Goal: Information Seeking & Learning: Compare options

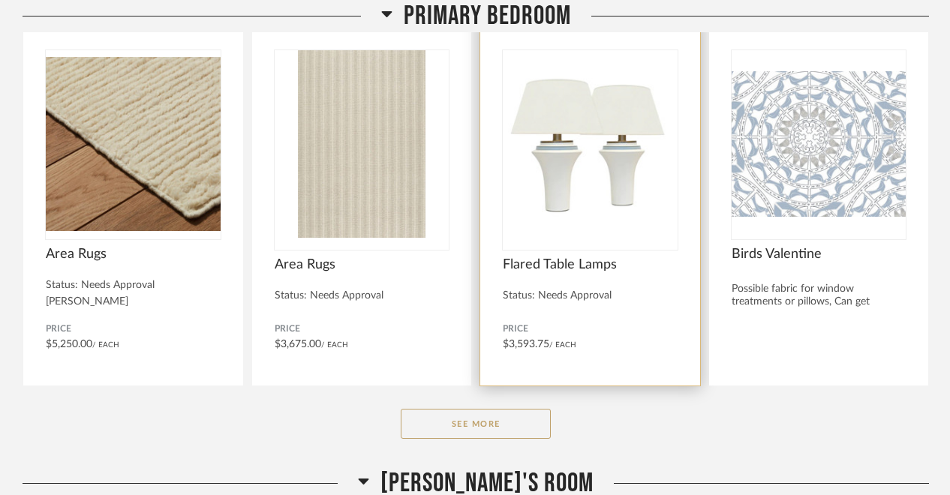
scroll to position [266, 0]
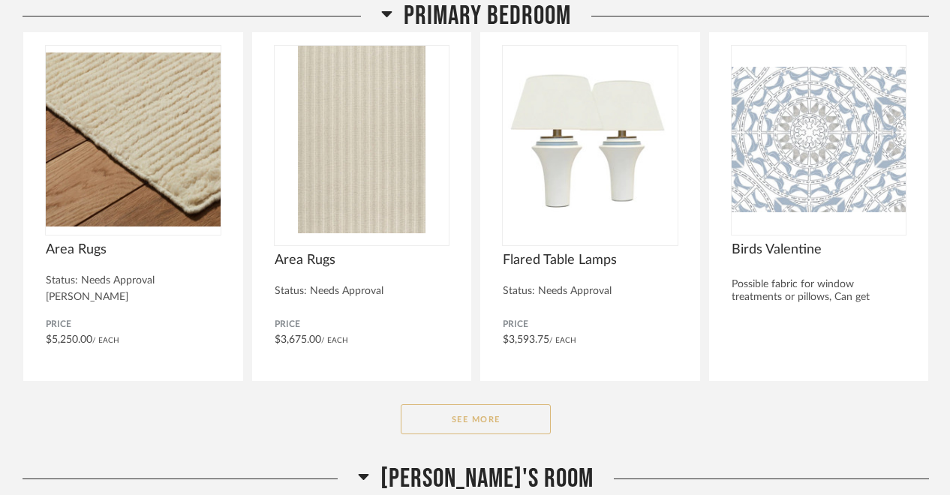
click at [498, 410] on button "See More" at bounding box center [476, 420] width 150 height 30
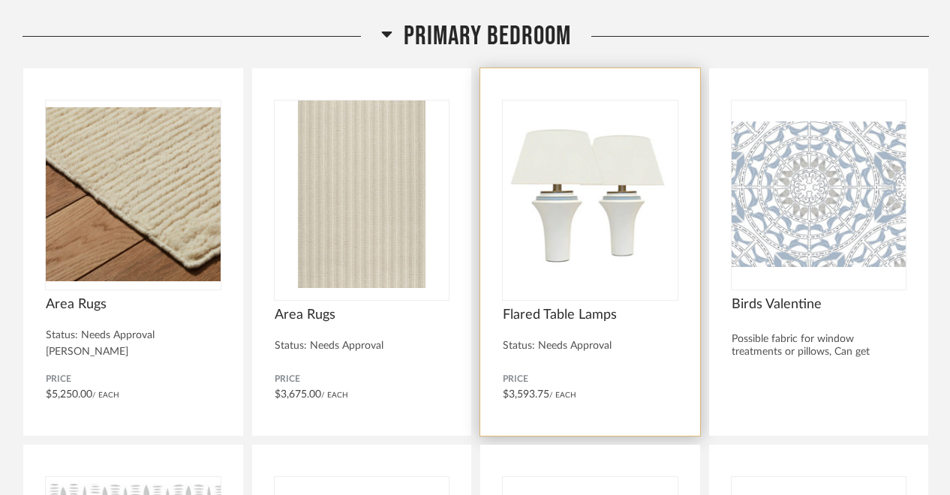
scroll to position [213, 0]
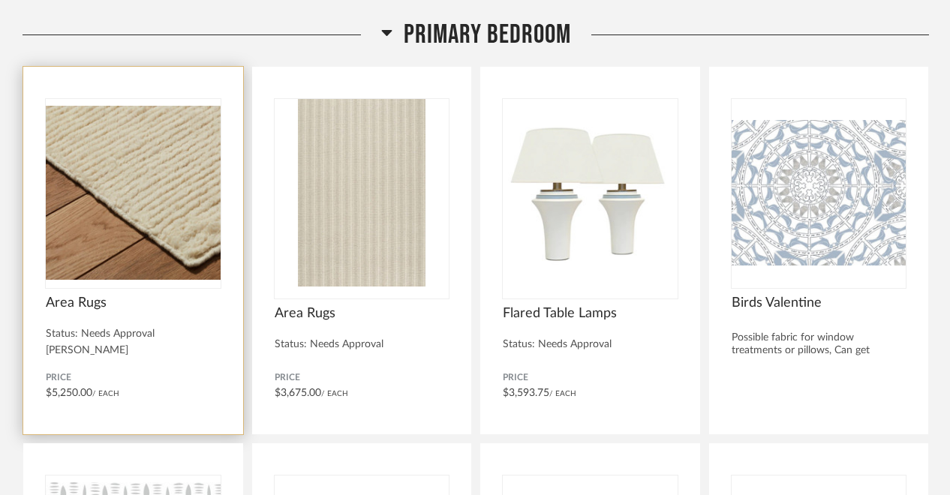
click at [181, 311] on div "Area Rugs" at bounding box center [133, 311] width 175 height 33
click at [187, 260] on div at bounding box center [133, 193] width 175 height 188
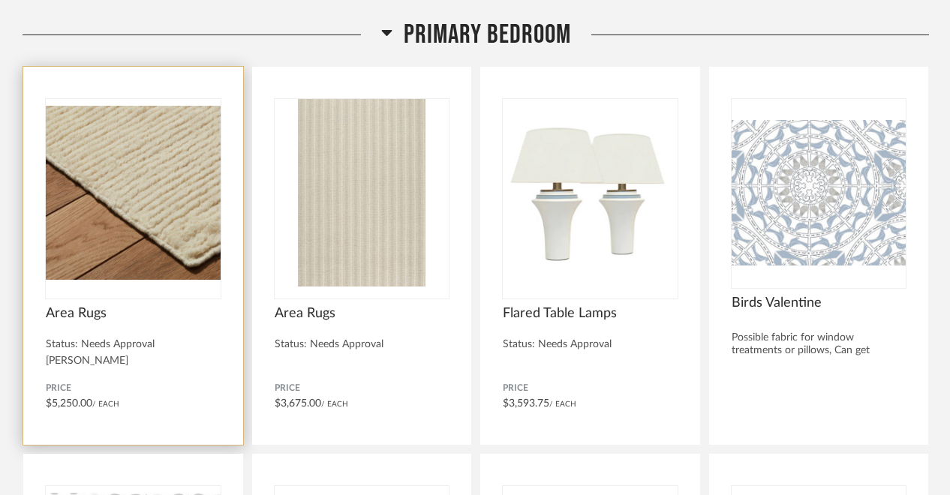
click at [187, 262] on img "0" at bounding box center [133, 193] width 175 height 188
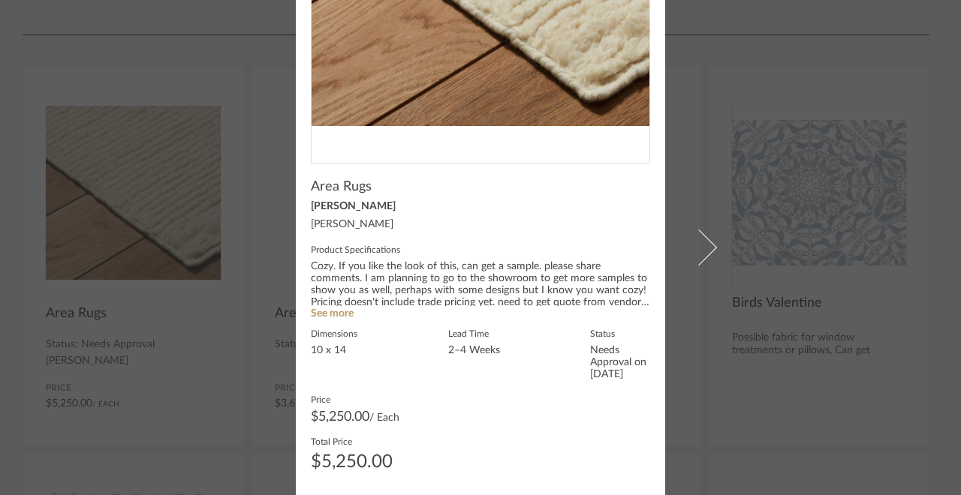
scroll to position [291, 0]
click at [338, 314] on link "See more" at bounding box center [332, 314] width 43 height 11
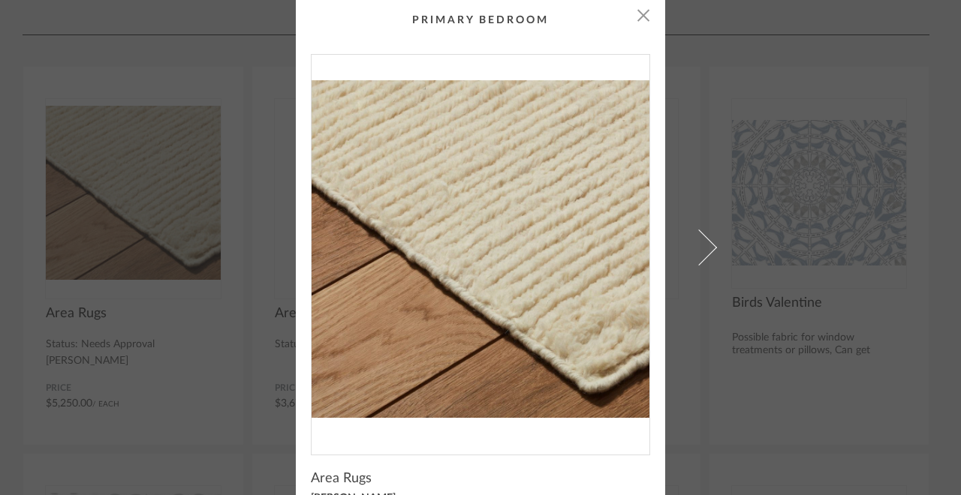
scroll to position [0, 0]
click at [637, 21] on span "button" at bounding box center [643, 15] width 30 height 30
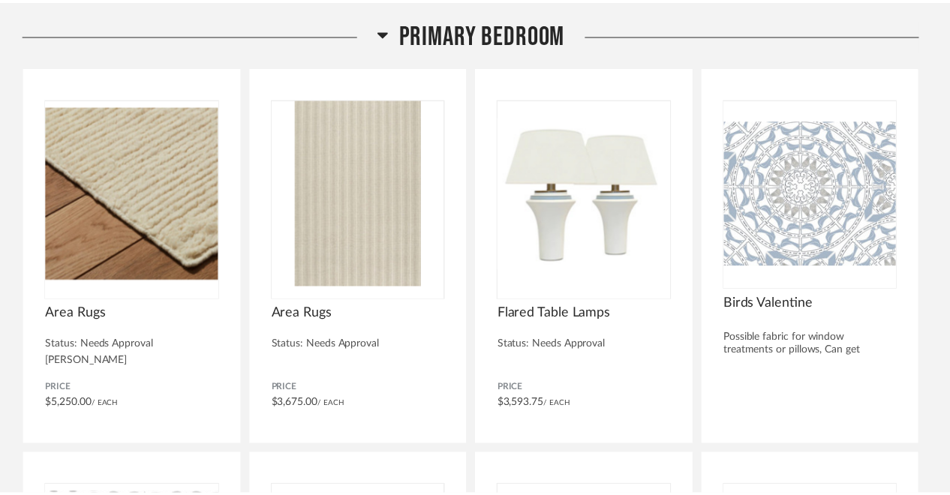
scroll to position [213, 0]
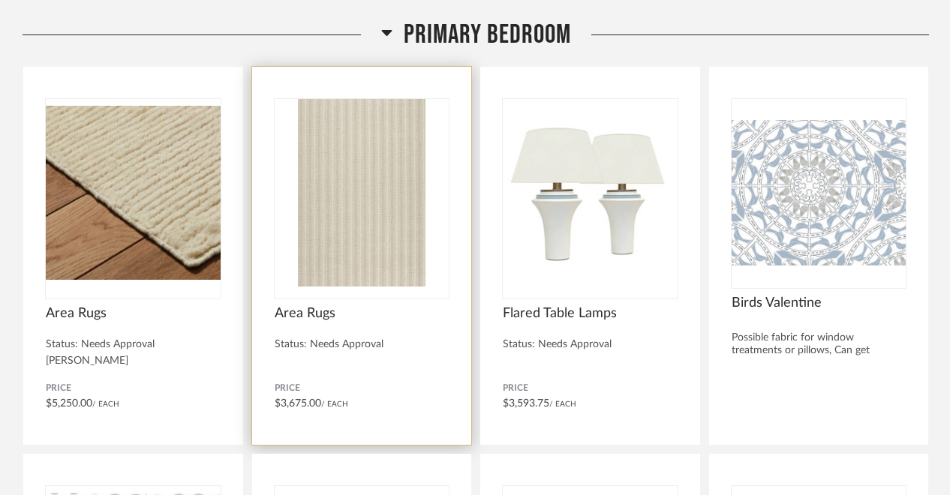
click at [428, 281] on img "0" at bounding box center [362, 193] width 175 height 188
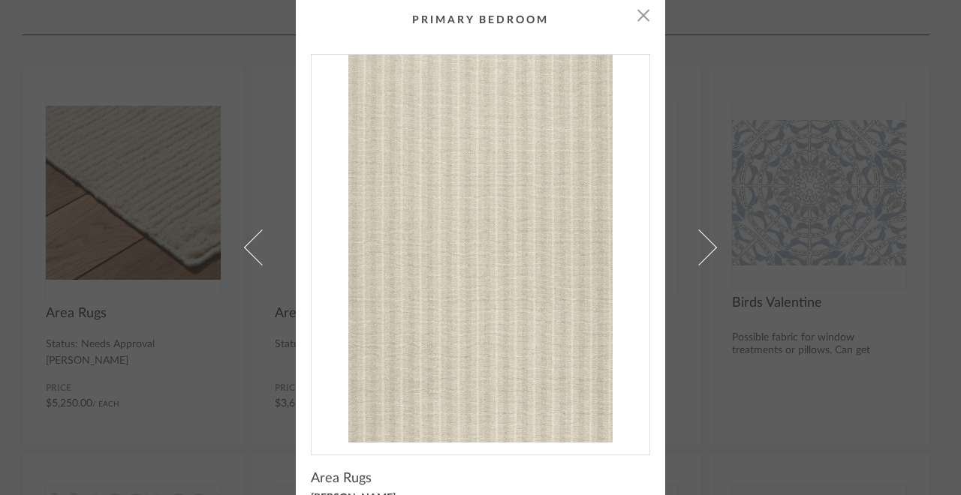
scroll to position [0, 0]
click at [636, 16] on span "button" at bounding box center [643, 15] width 30 height 30
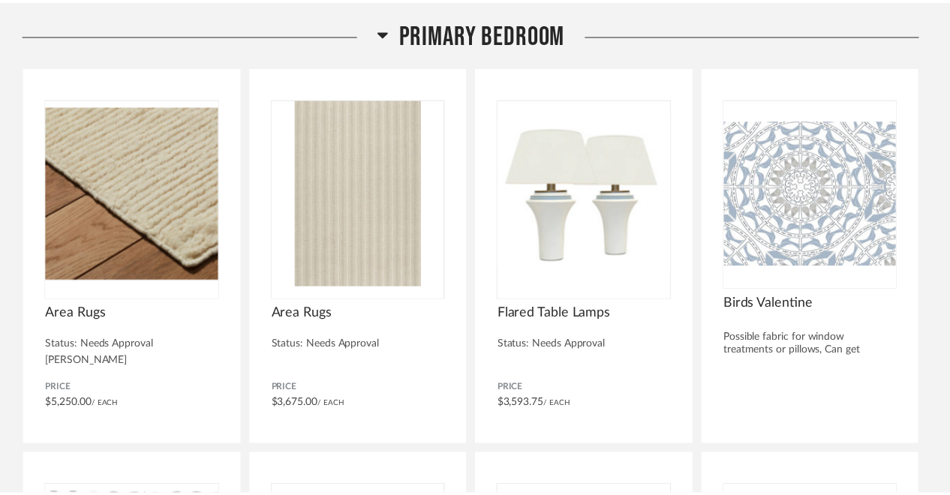
scroll to position [213, 0]
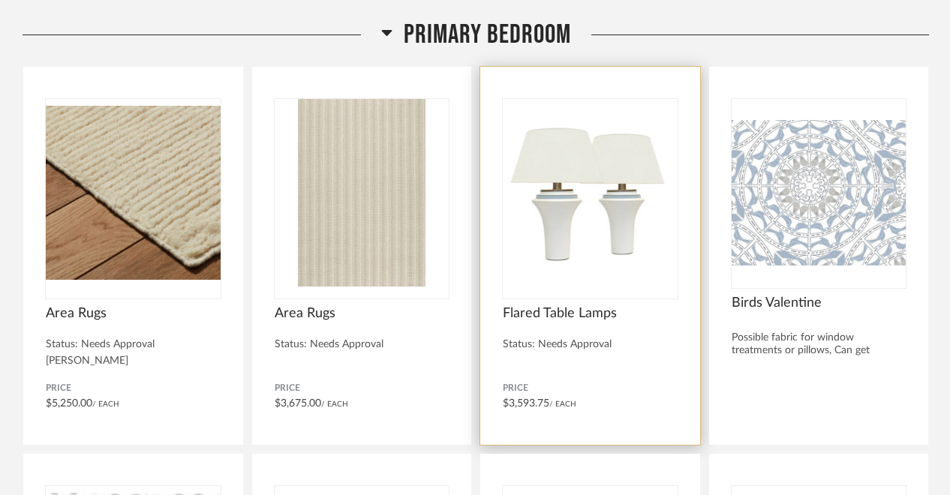
click at [571, 349] on div "Status: Needs Approval" at bounding box center [590, 344] width 175 height 13
click at [574, 288] on div at bounding box center [590, 199] width 175 height 200
click at [609, 283] on img "0" at bounding box center [590, 193] width 175 height 188
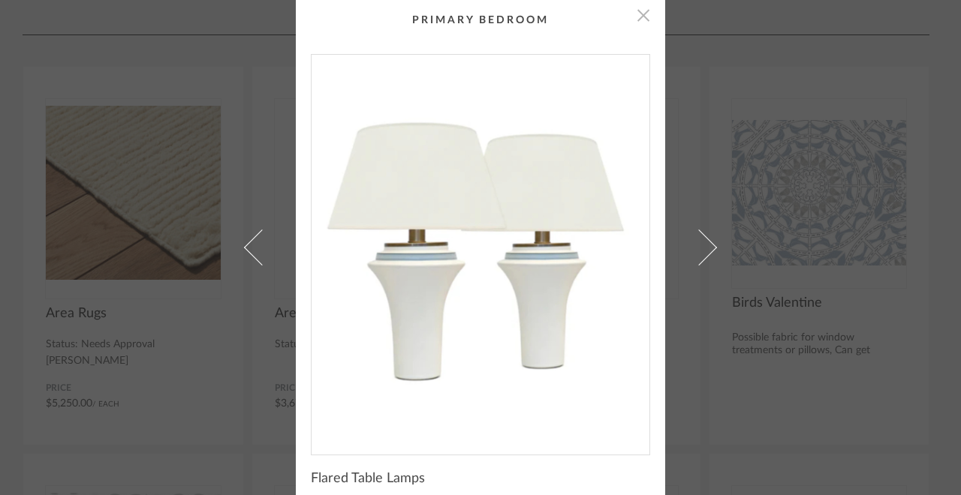
scroll to position [0, 0]
click at [637, 15] on span "button" at bounding box center [643, 15] width 30 height 30
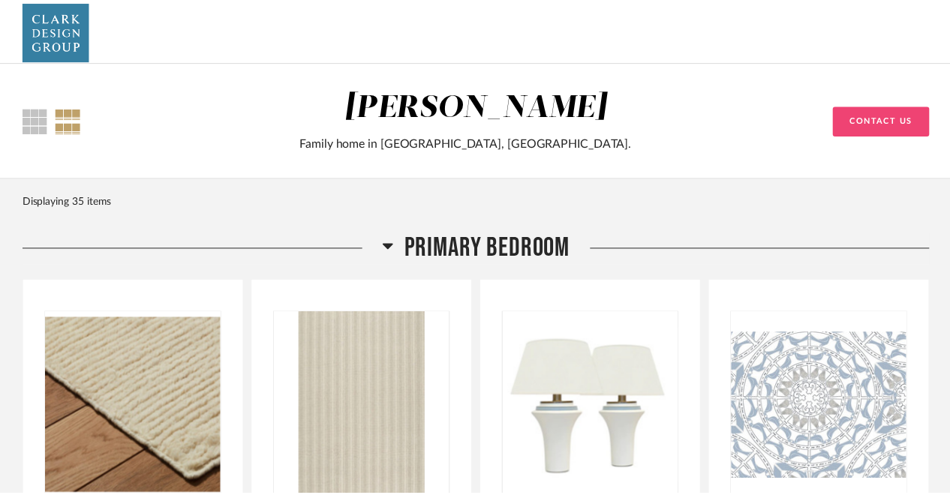
scroll to position [213, 0]
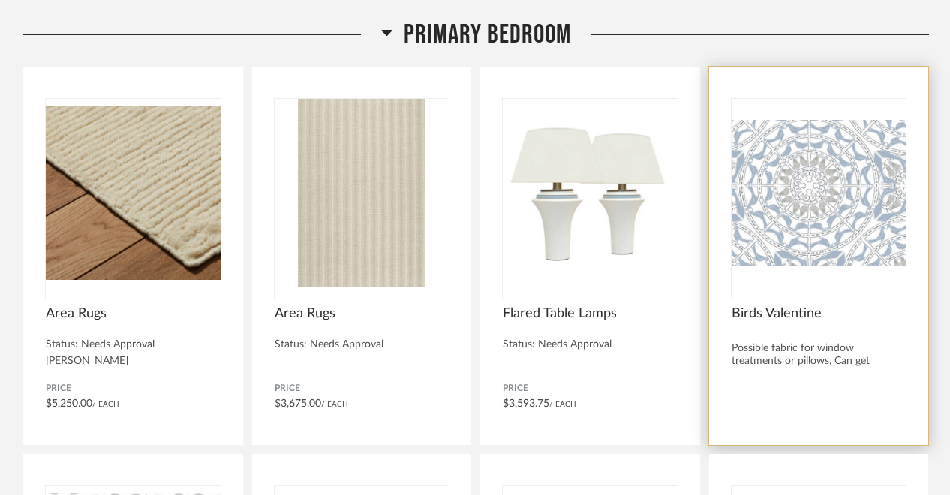
click at [818, 257] on img "0" at bounding box center [819, 193] width 175 height 188
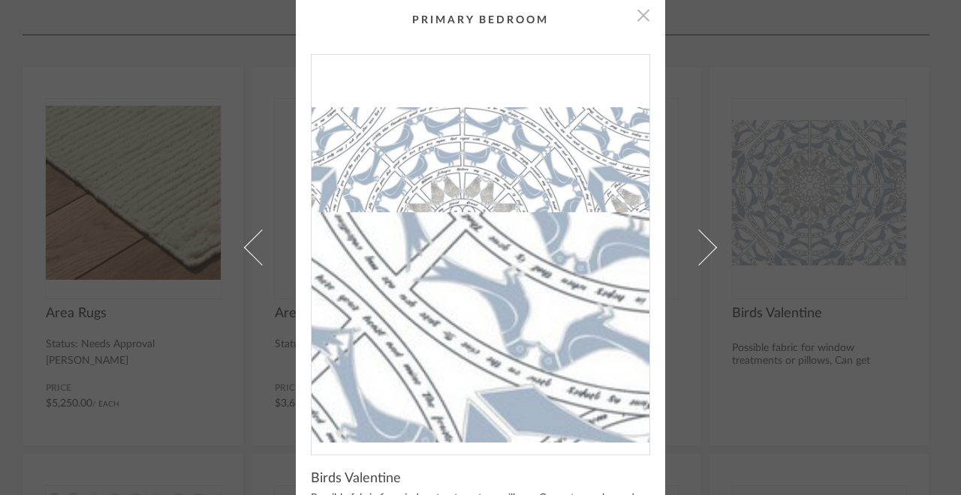
scroll to position [0, 0]
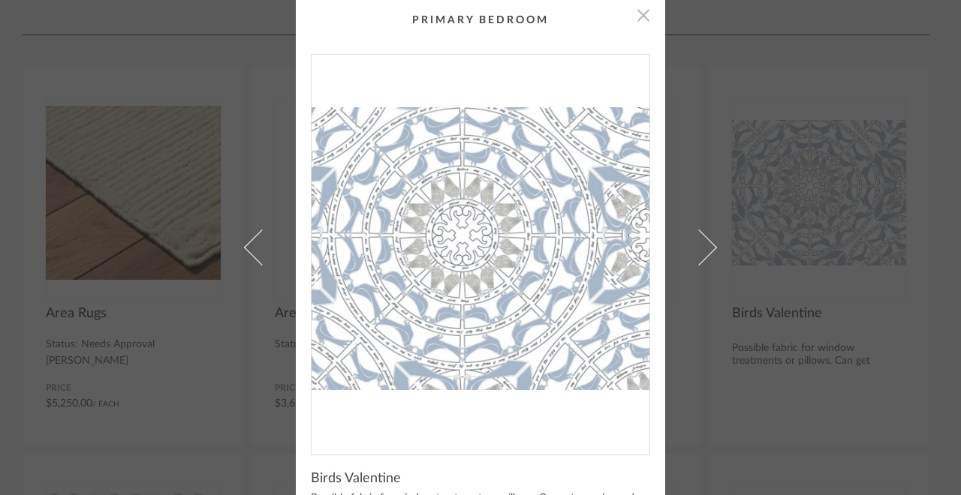
click at [636, 20] on span "button" at bounding box center [643, 15] width 30 height 30
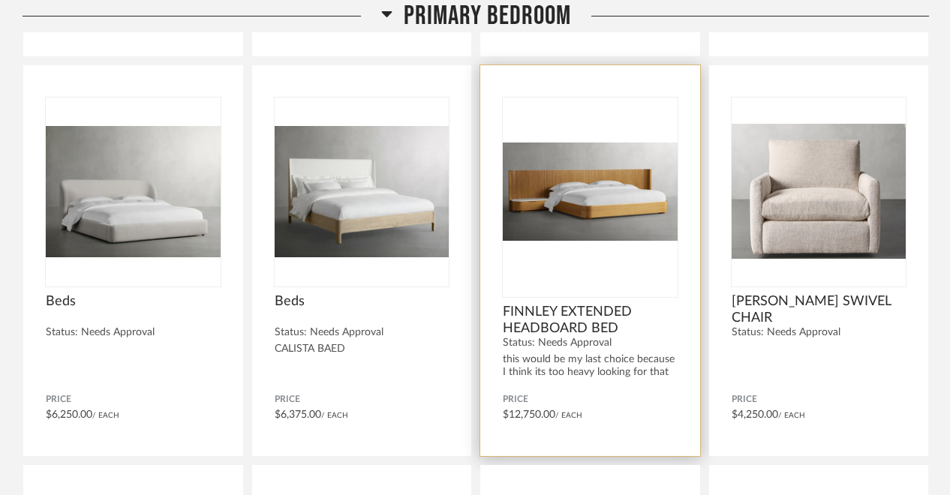
click at [629, 329] on span "FINNLEY EXTENDED HEADBOARD BED" at bounding box center [590, 320] width 175 height 33
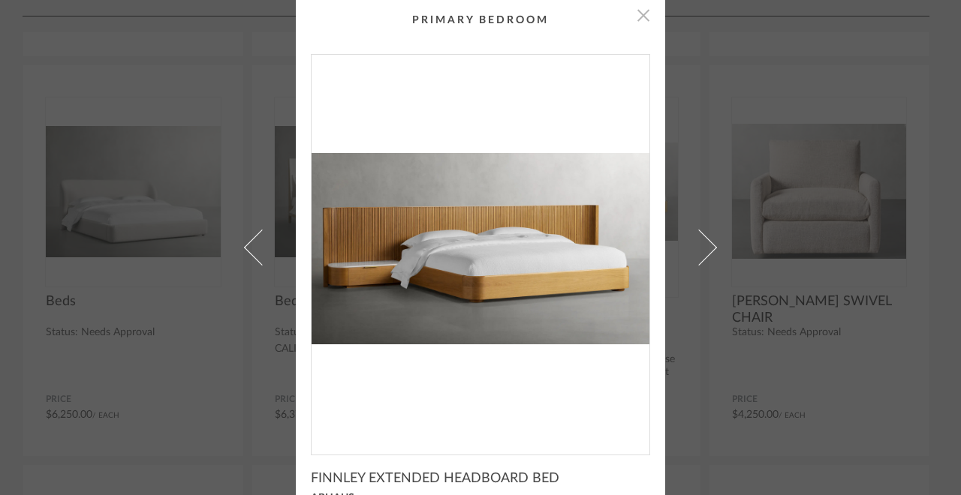
click at [641, 19] on span "button" at bounding box center [643, 15] width 30 height 30
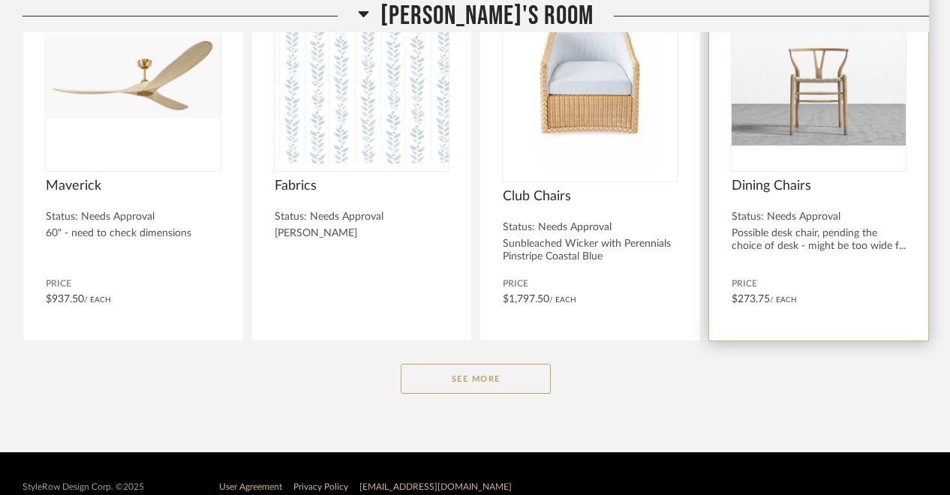
scroll to position [2411, 1]
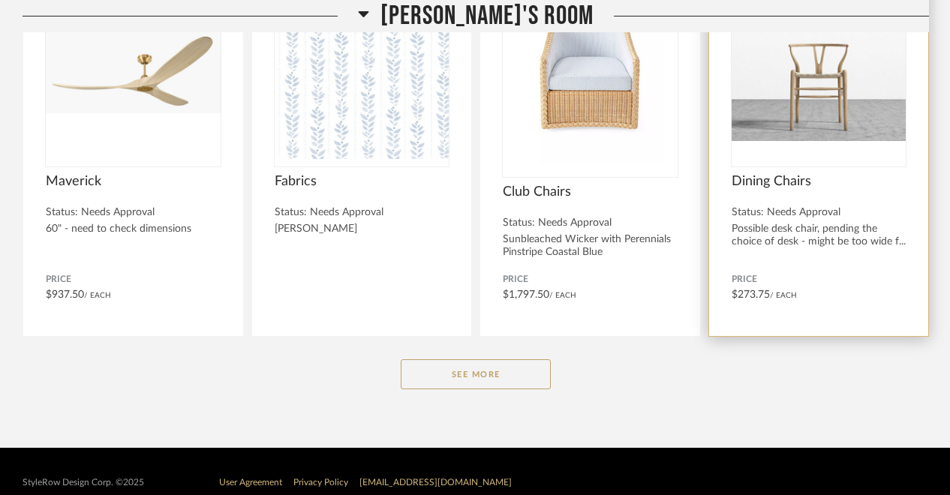
click at [787, 237] on div "Possible desk chair, pending the choice of desk - might be too wide f..." at bounding box center [819, 236] width 175 height 26
click at [806, 221] on div "Dining Chairs Status: Needs Approval Possible desk chair, pending the choice of…" at bounding box center [819, 216] width 175 height 86
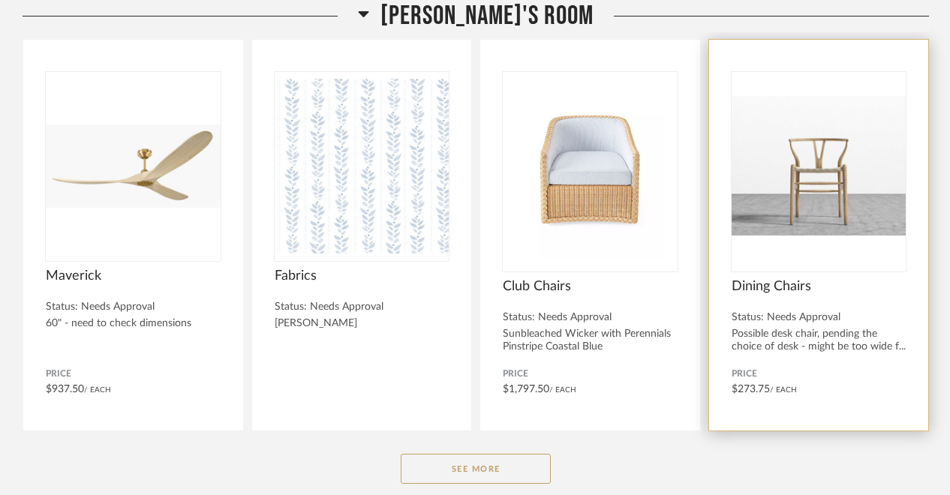
click at [0, 0] on img at bounding box center [0, 0] width 0 height 0
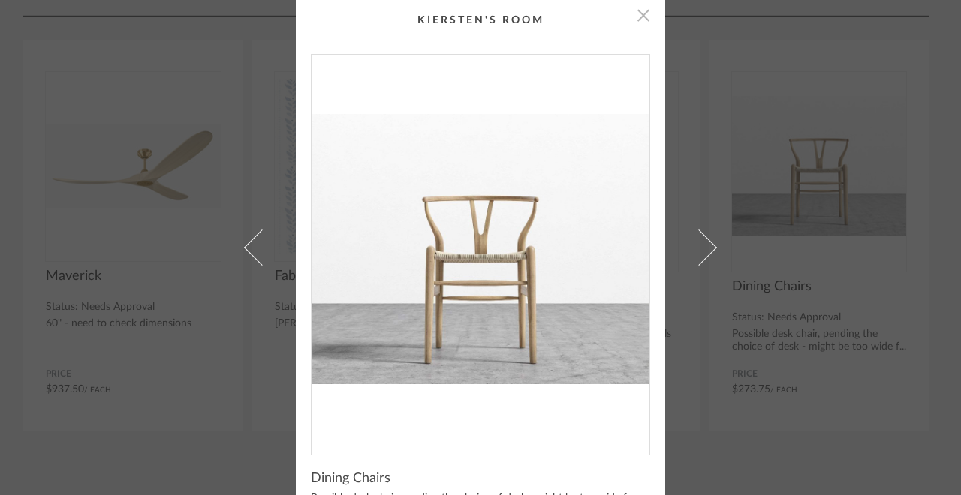
click at [639, 21] on span "button" at bounding box center [643, 15] width 30 height 30
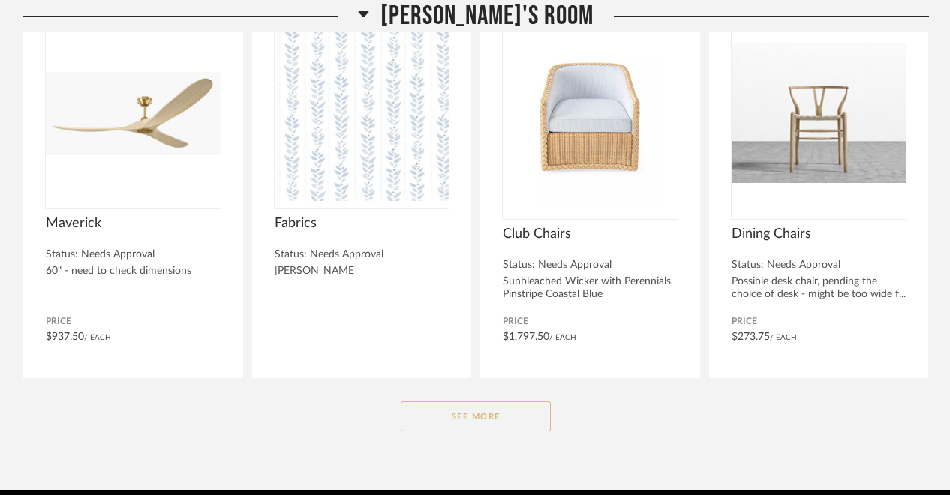
click at [503, 417] on button "See More" at bounding box center [476, 417] width 150 height 30
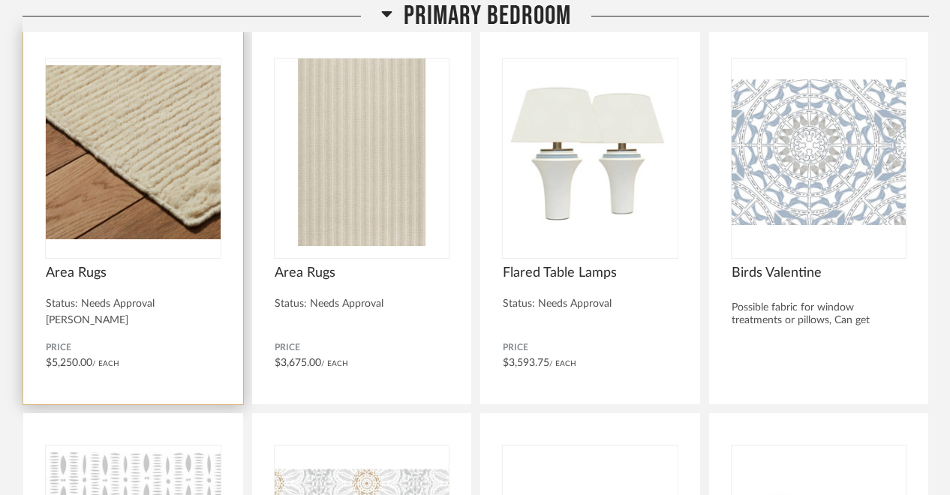
scroll to position [254, 0]
click at [203, 298] on div "Status: Needs Approval" at bounding box center [133, 304] width 175 height 13
click at [186, 231] on img "0" at bounding box center [133, 153] width 175 height 188
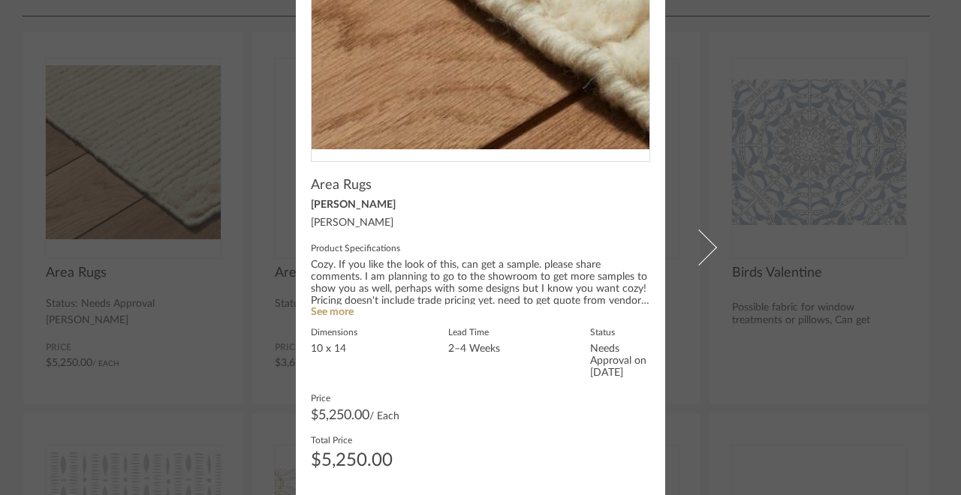
scroll to position [291, 0]
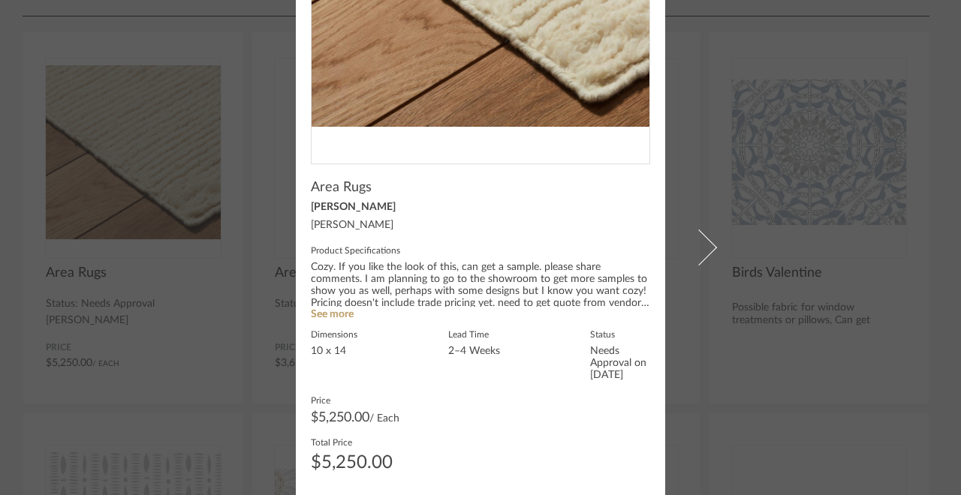
click at [600, 336] on label "Status" at bounding box center [620, 334] width 60 height 12
click at [606, 376] on div "Needs Approval on [DATE]" at bounding box center [620, 364] width 60 height 36
click at [591, 317] on sr-see-more-text "Cozy. If you like the look of this, can get a sample. please share comments. I …" at bounding box center [480, 292] width 339 height 60
click at [508, 316] on sr-see-more-text "Cozy. If you like the look of this, can get a sample. please share comments. I …" at bounding box center [480, 292] width 339 height 60
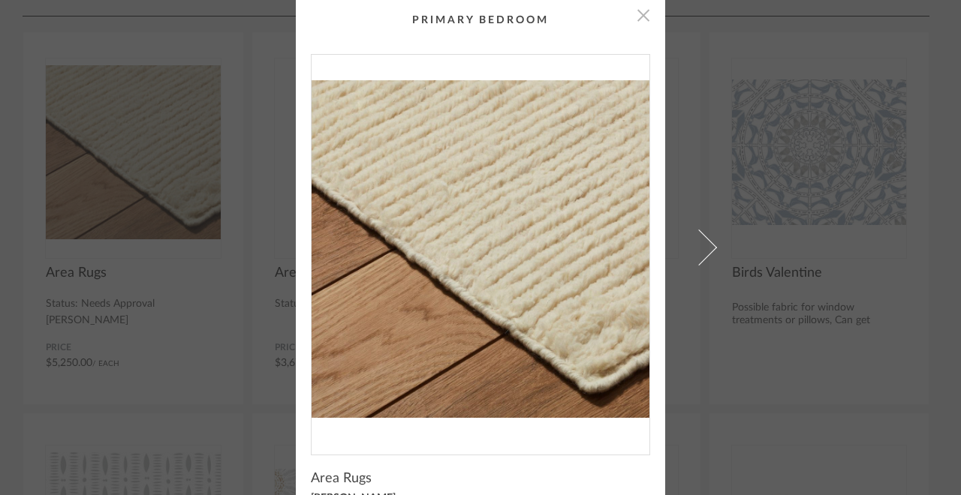
click at [639, 20] on span "button" at bounding box center [643, 15] width 30 height 30
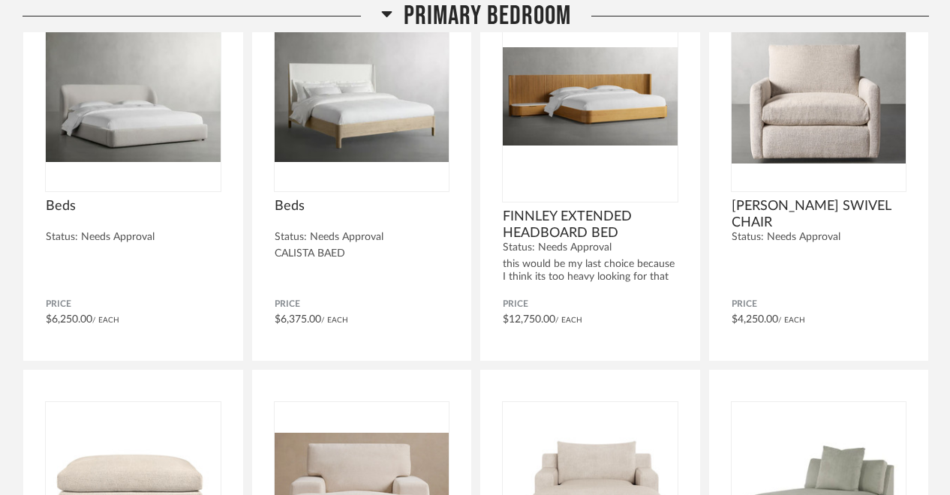
scroll to position [1491, 0]
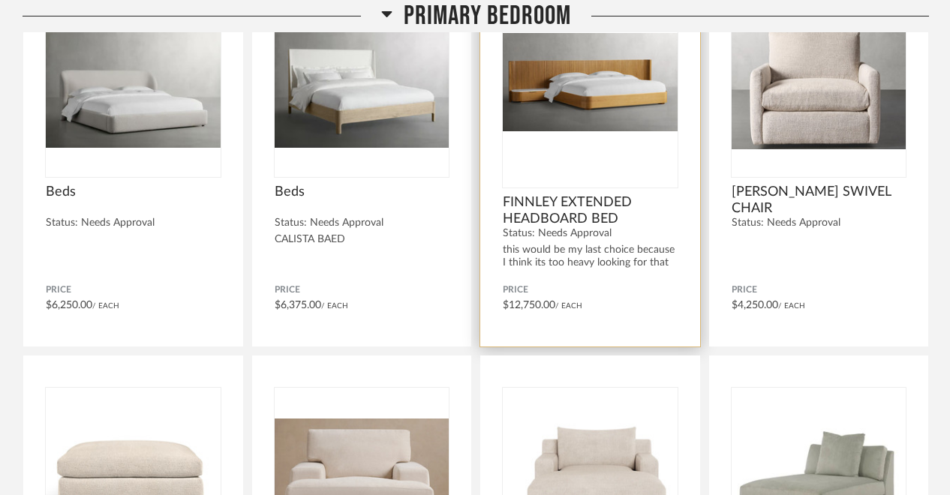
click at [605, 207] on span "FINNLEY EXTENDED HEADBOARD BED" at bounding box center [590, 210] width 175 height 33
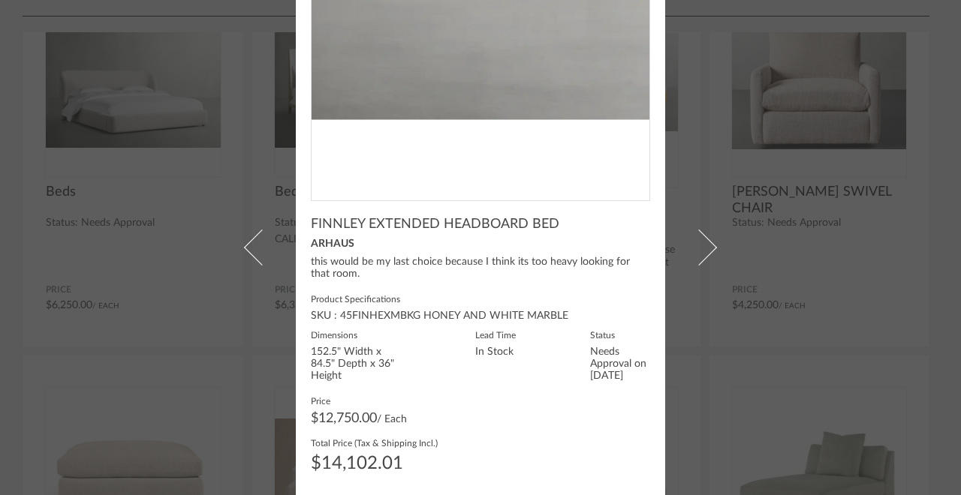
scroll to position [254, 0]
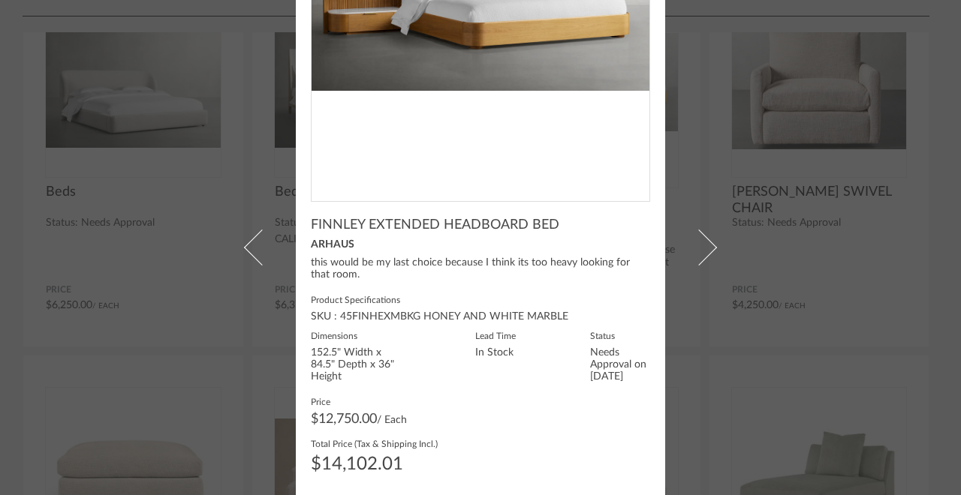
click at [569, 339] on div "Dimensions 152.5" Width x 84.5" Depth x 36" Height Lead Time In Stock Status Ne…" at bounding box center [480, 356] width 339 height 54
drag, startPoint x: 565, startPoint y: 281, endPoint x: 502, endPoint y: 276, distance: 63.2
click at [554, 274] on div "[PERSON_NAME] EXTENDED HEADBOARD BED ARHAUS this would be my last choice becaus…" at bounding box center [480, 351] width 339 height 269
click at [483, 278] on div "this would be my last choice because I think its too heavy looking for that roo…" at bounding box center [480, 269] width 339 height 24
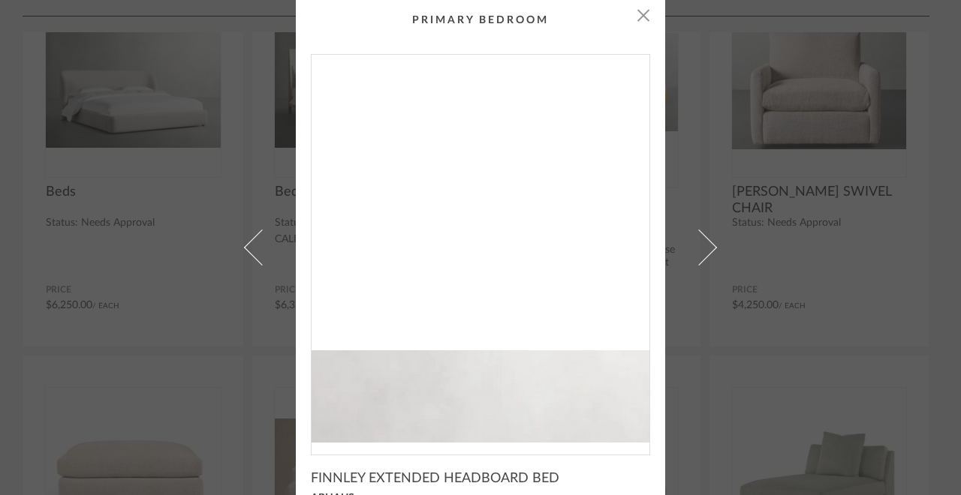
scroll to position [0, 0]
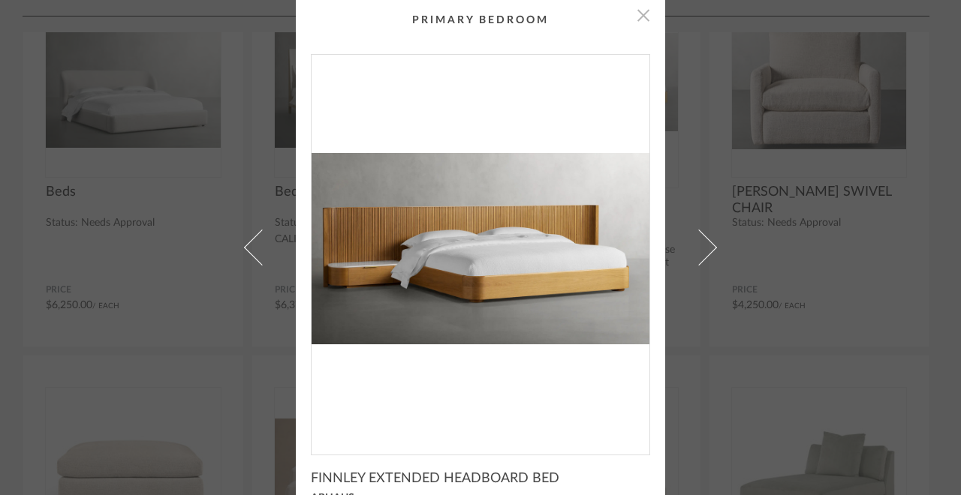
click at [638, 13] on span "button" at bounding box center [643, 15] width 30 height 30
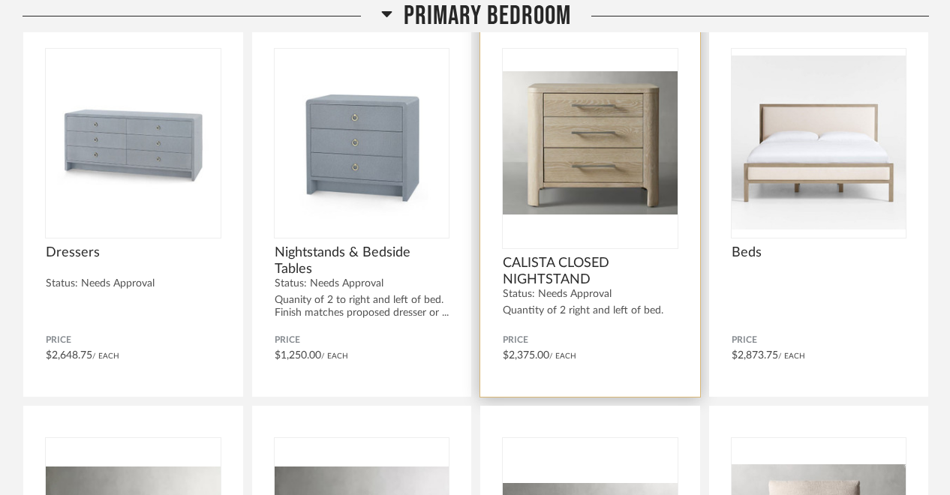
scroll to position [1040, 0]
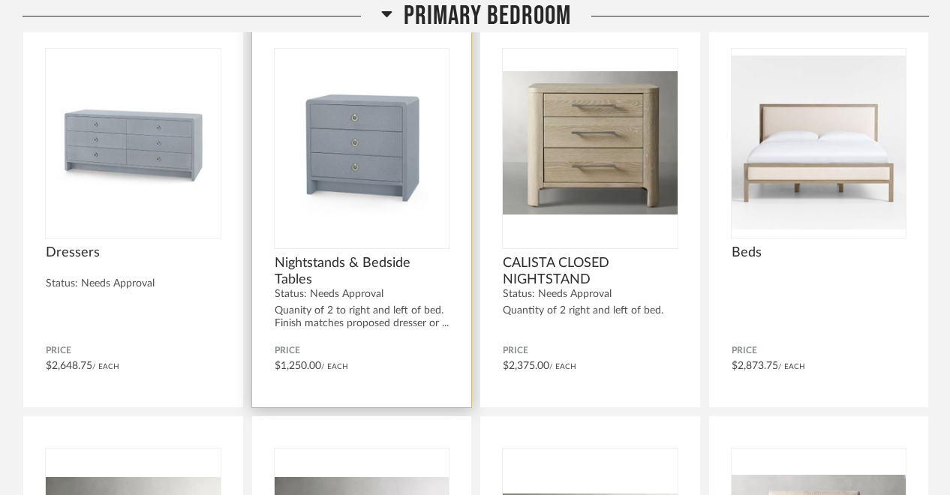
click at [415, 179] on img "0" at bounding box center [362, 143] width 175 height 188
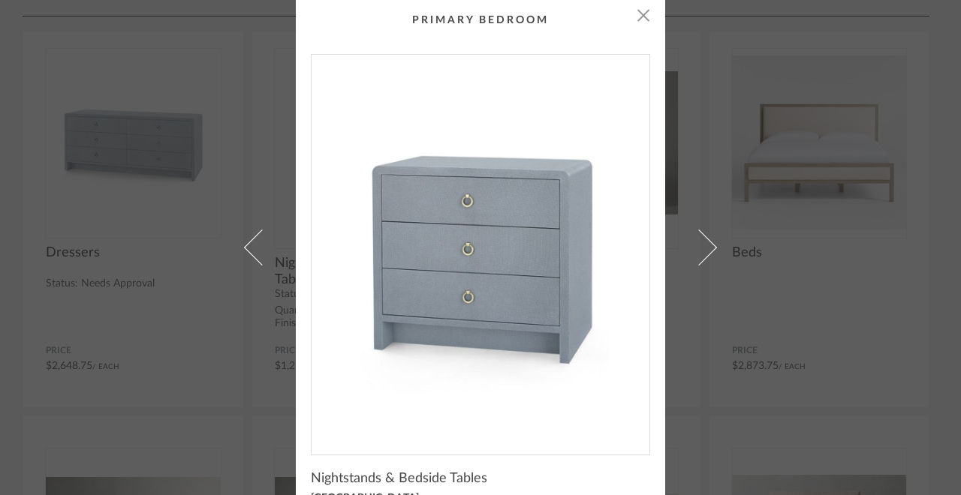
scroll to position [0, 0]
click at [633, 20] on span "button" at bounding box center [643, 15] width 30 height 30
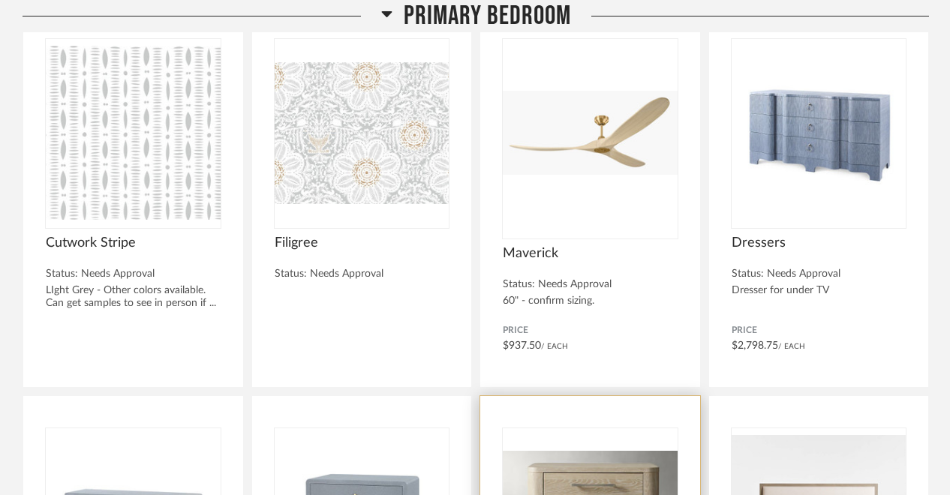
scroll to position [648, 0]
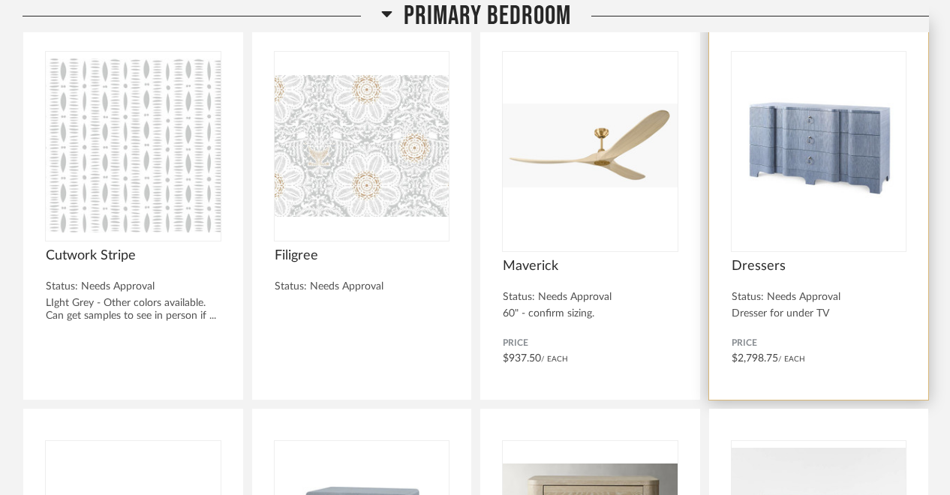
click at [0, 0] on img at bounding box center [0, 0] width 0 height 0
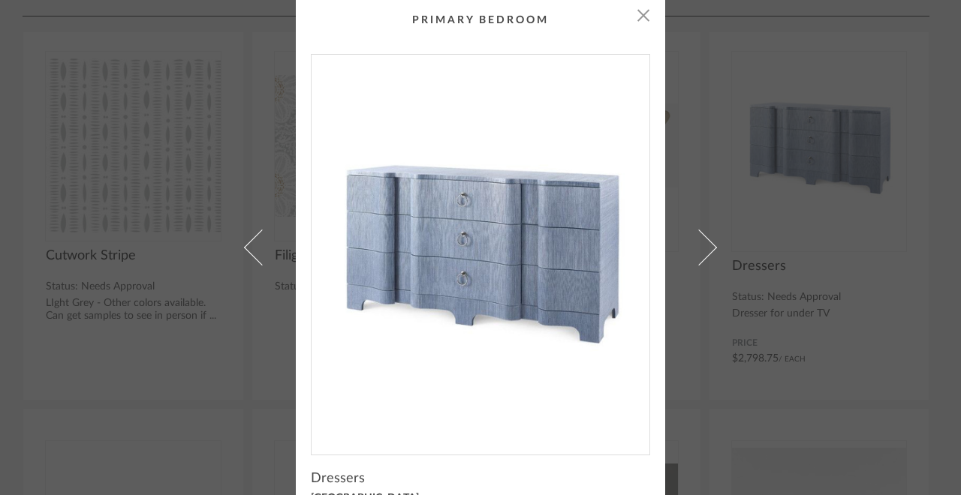
scroll to position [0, 0]
click at [638, 15] on span "button" at bounding box center [643, 15] width 30 height 30
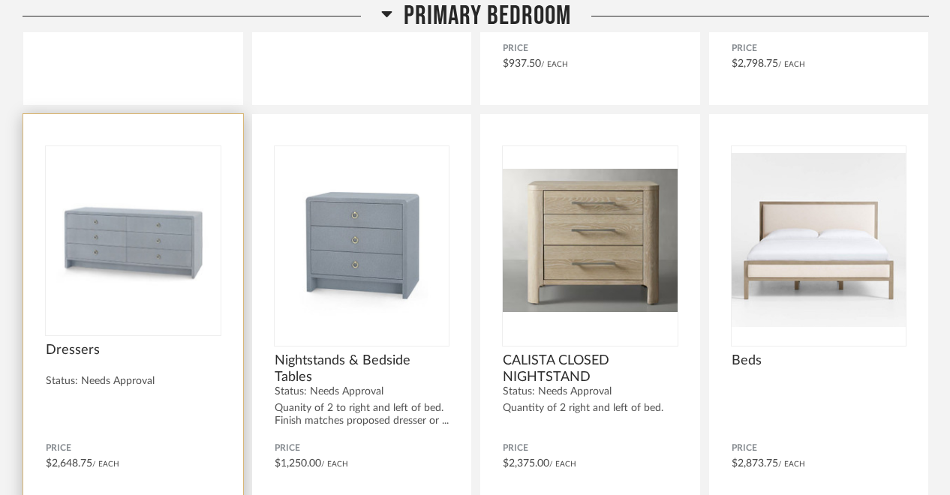
click at [161, 277] on img "0" at bounding box center [133, 240] width 175 height 188
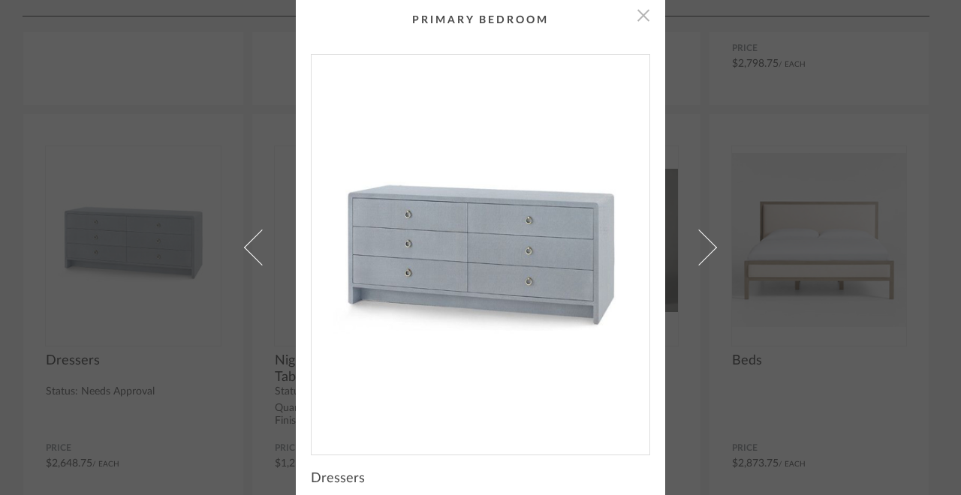
click at [637, 23] on span "button" at bounding box center [643, 15] width 30 height 30
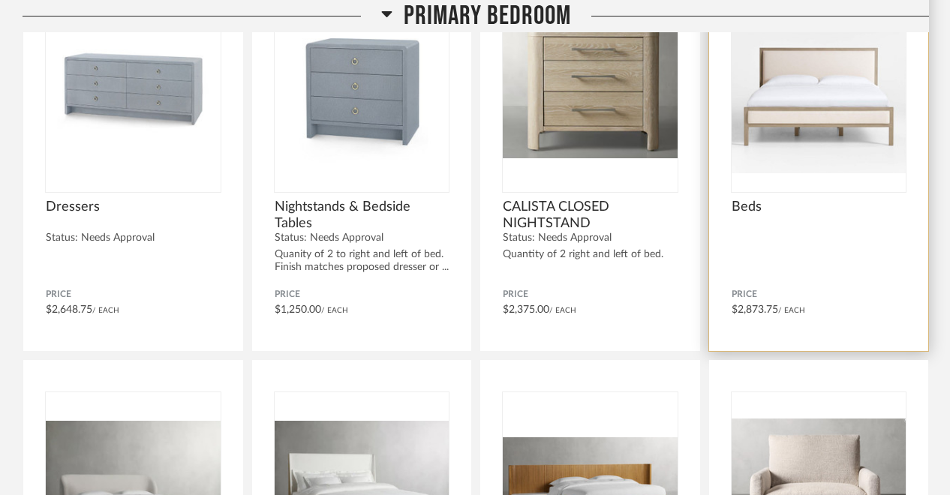
scroll to position [1091, 0]
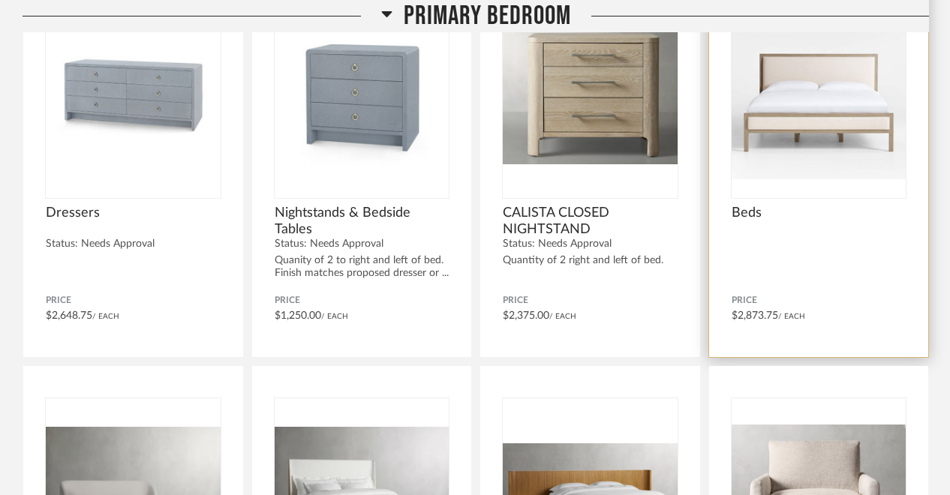
click at [812, 161] on img "0" at bounding box center [819, 92] width 175 height 188
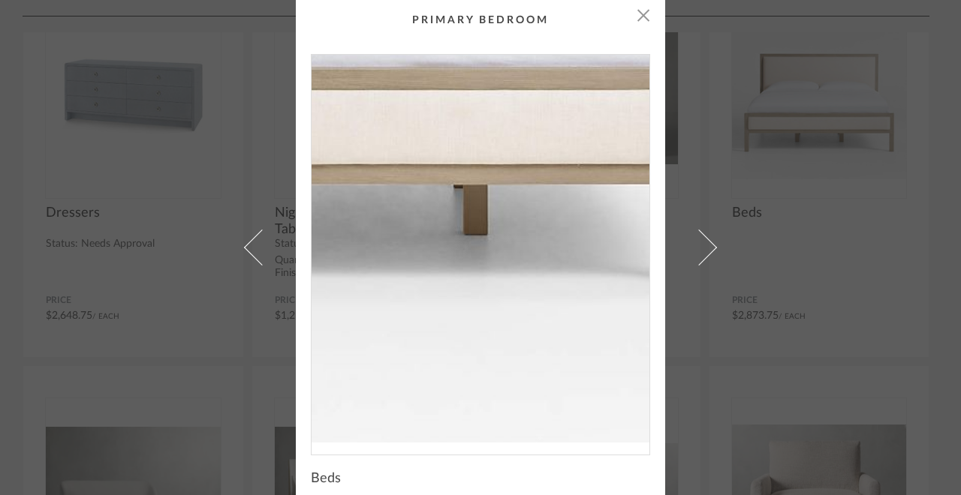
scroll to position [0, 0]
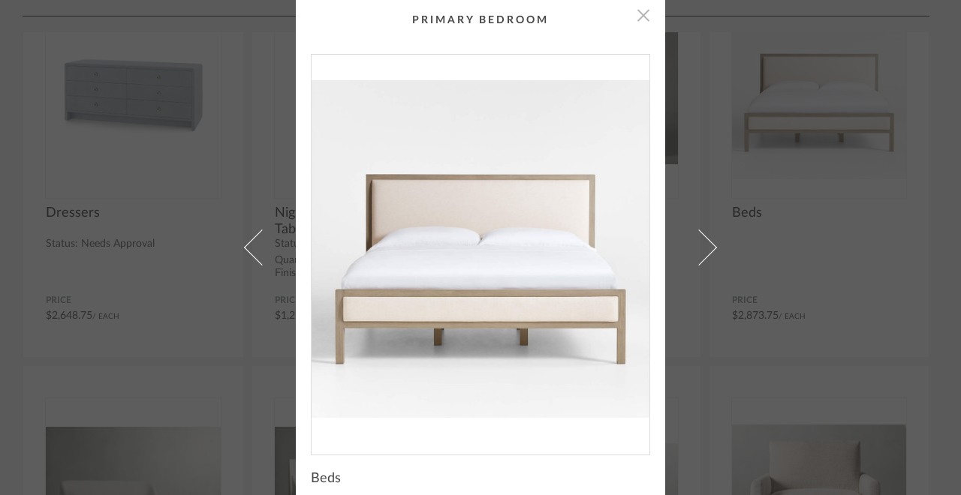
click at [639, 23] on span "button" at bounding box center [643, 15] width 30 height 30
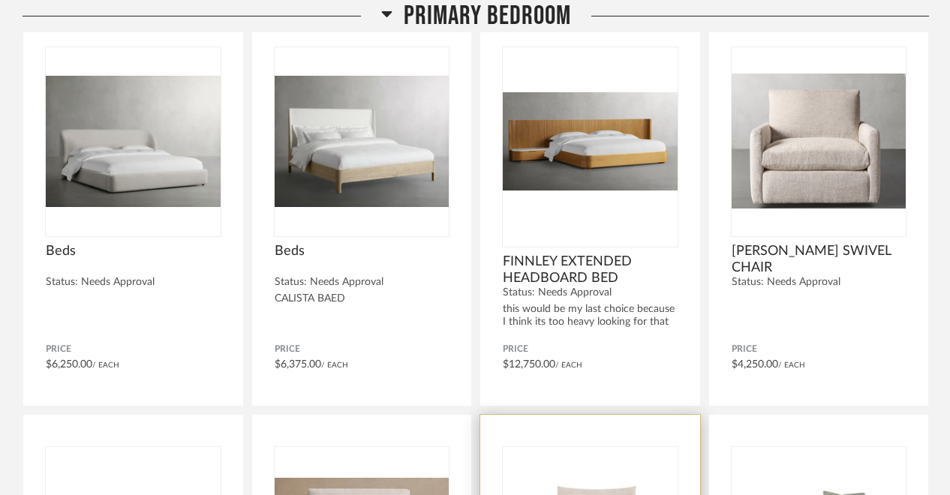
scroll to position [1440, 0]
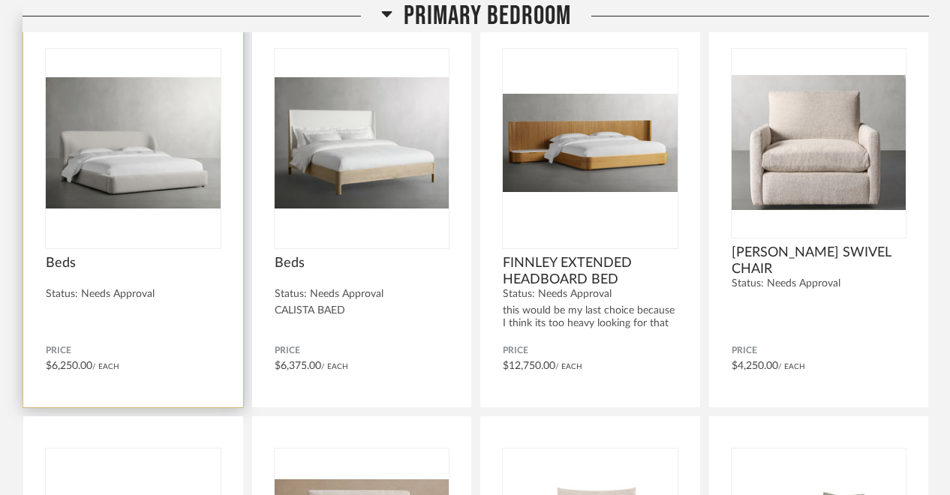
click at [149, 179] on img "0" at bounding box center [133, 143] width 175 height 188
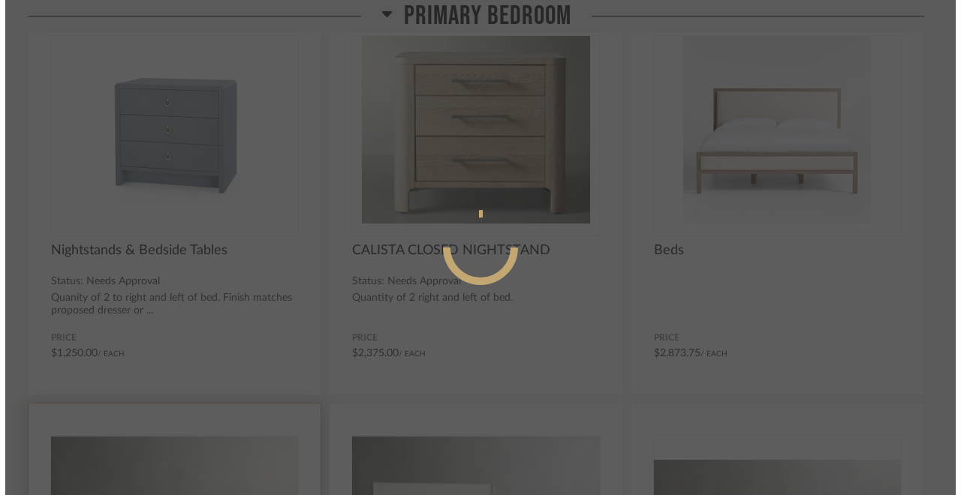
scroll to position [0, 0]
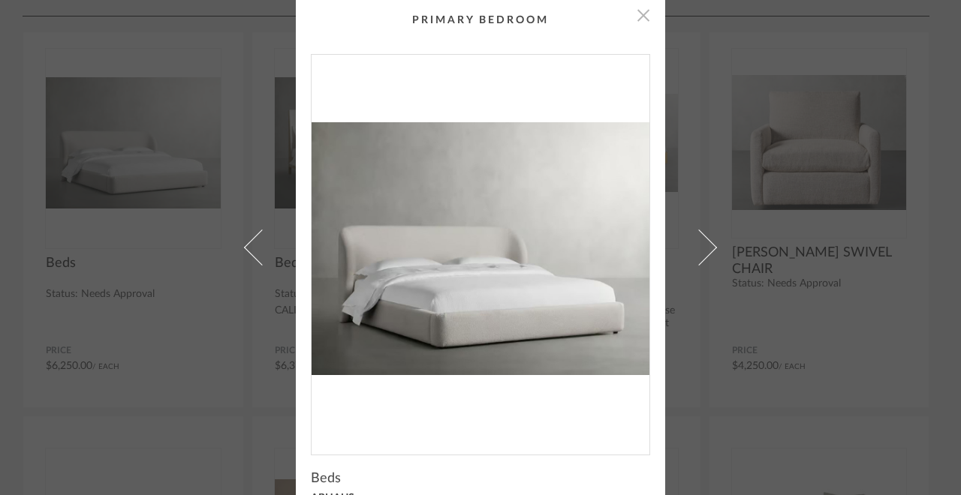
click at [642, 19] on span "button" at bounding box center [643, 15] width 30 height 30
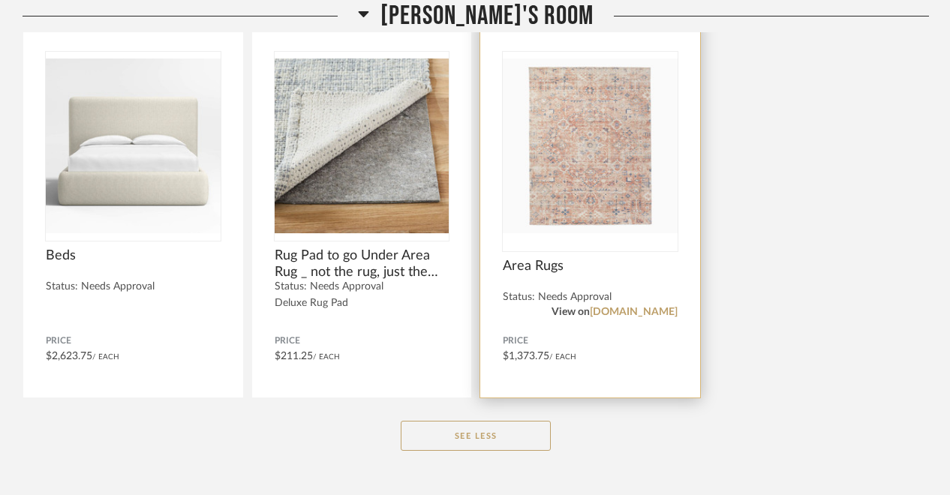
scroll to position [3539, 0]
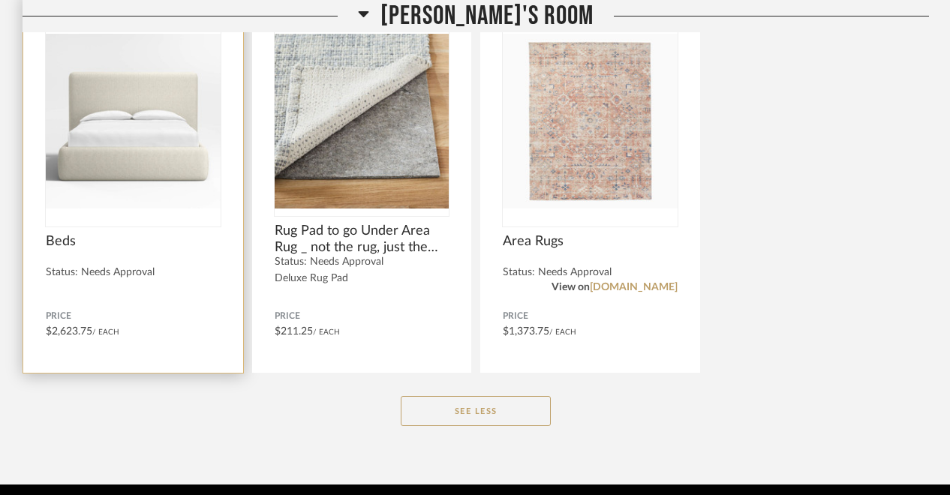
click at [0, 0] on img at bounding box center [0, 0] width 0 height 0
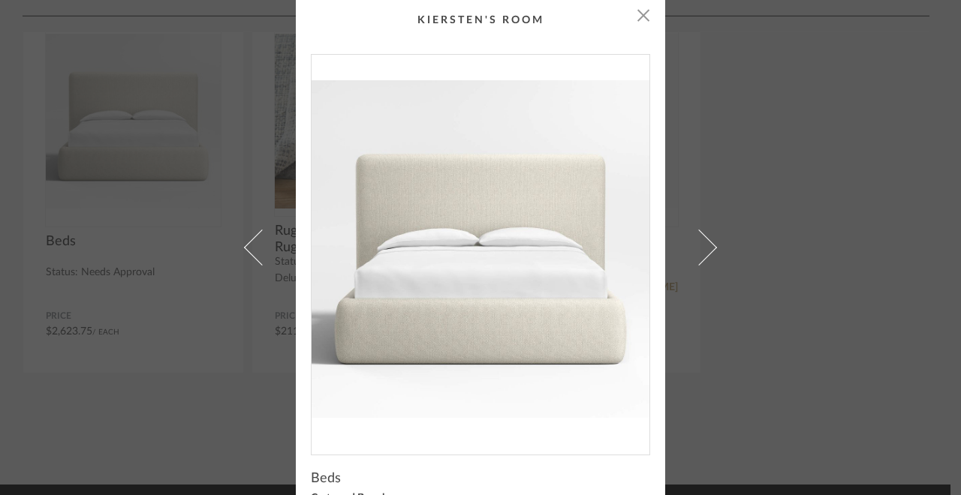
scroll to position [0, 0]
click at [639, 17] on span "button" at bounding box center [643, 15] width 30 height 30
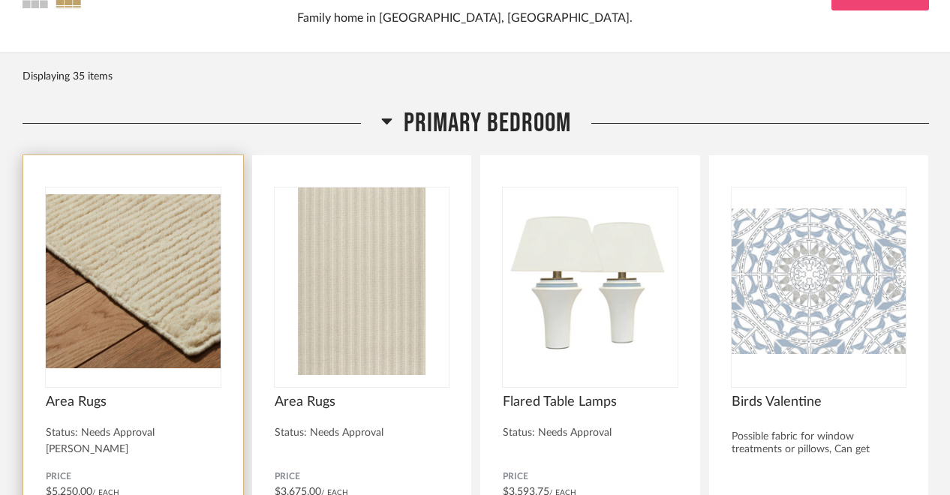
scroll to position [136, 0]
